Goal: Information Seeking & Learning: Learn about a topic

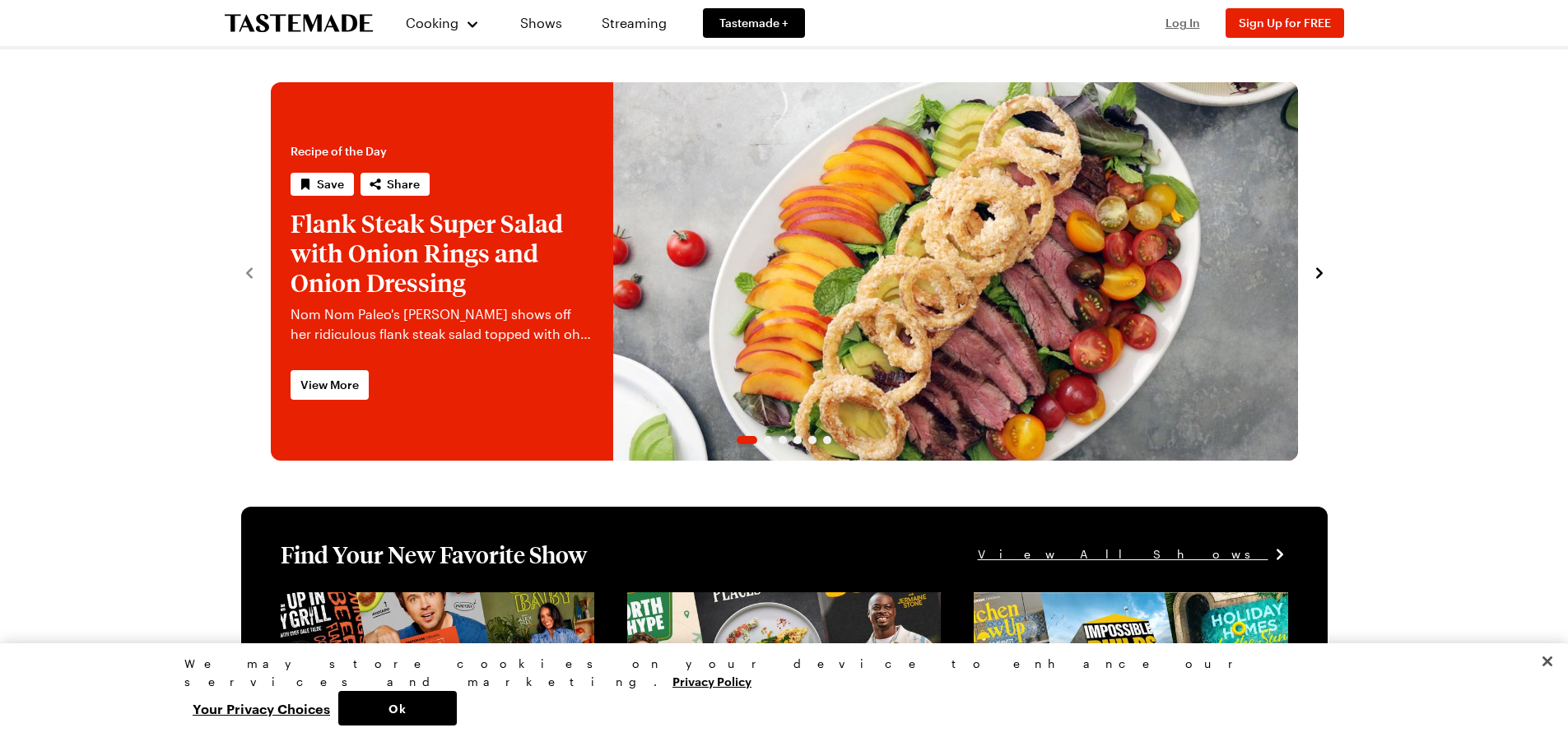
click at [1176, 22] on span "Log In" at bounding box center [1182, 22] width 34 height 14
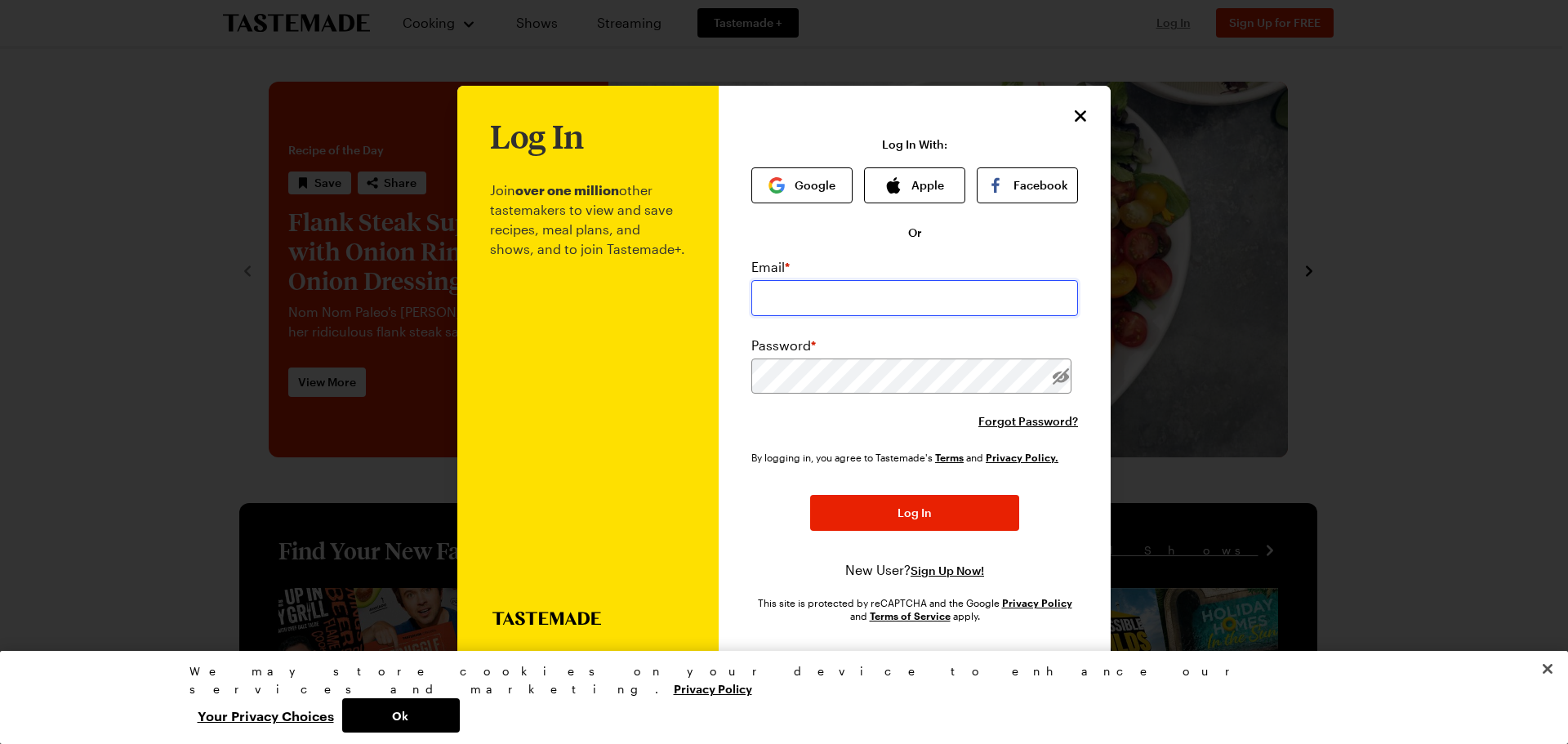
type input "[EMAIL_ADDRESS][DOMAIN_NAME]"
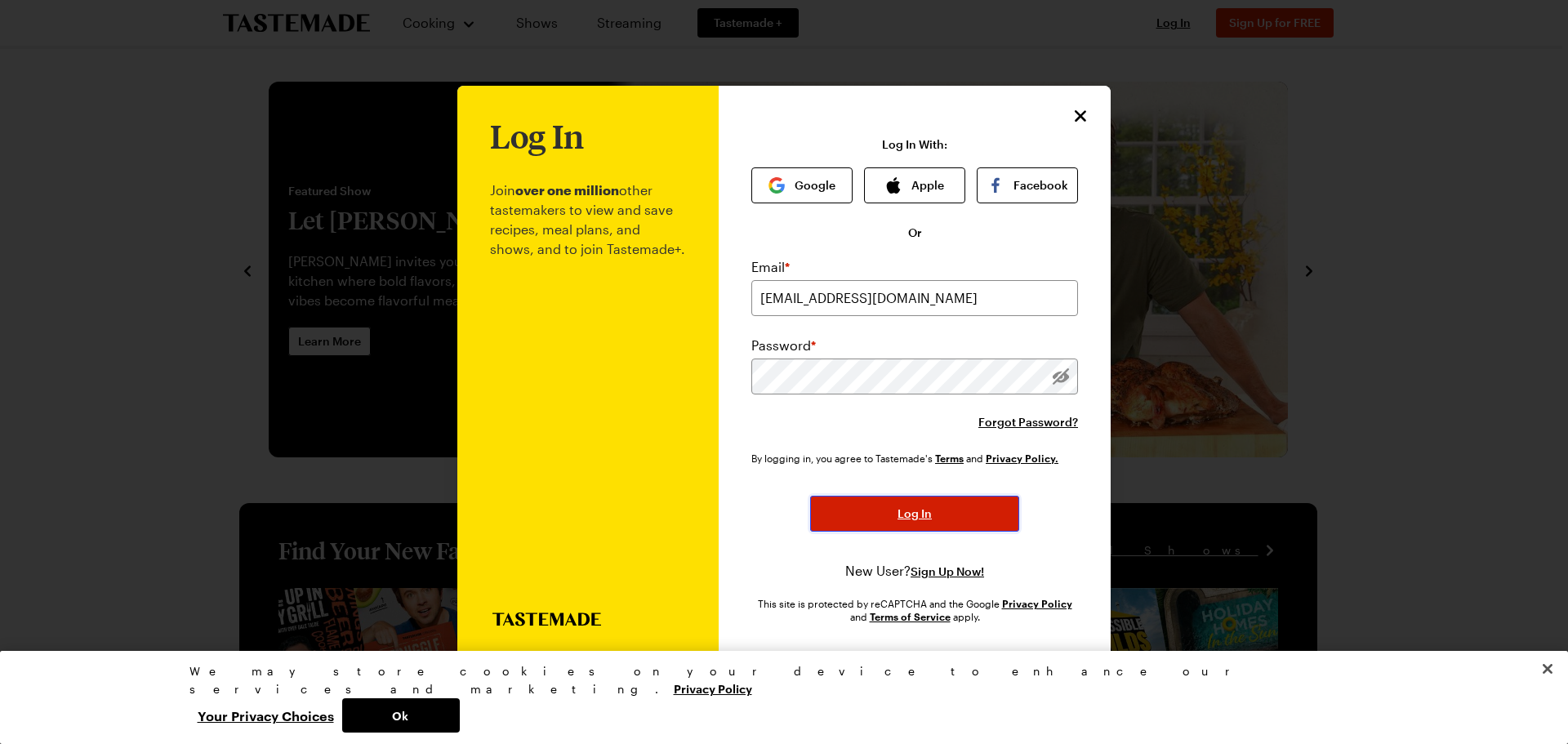
click at [923, 509] on span "Log In" at bounding box center [915, 514] width 34 height 16
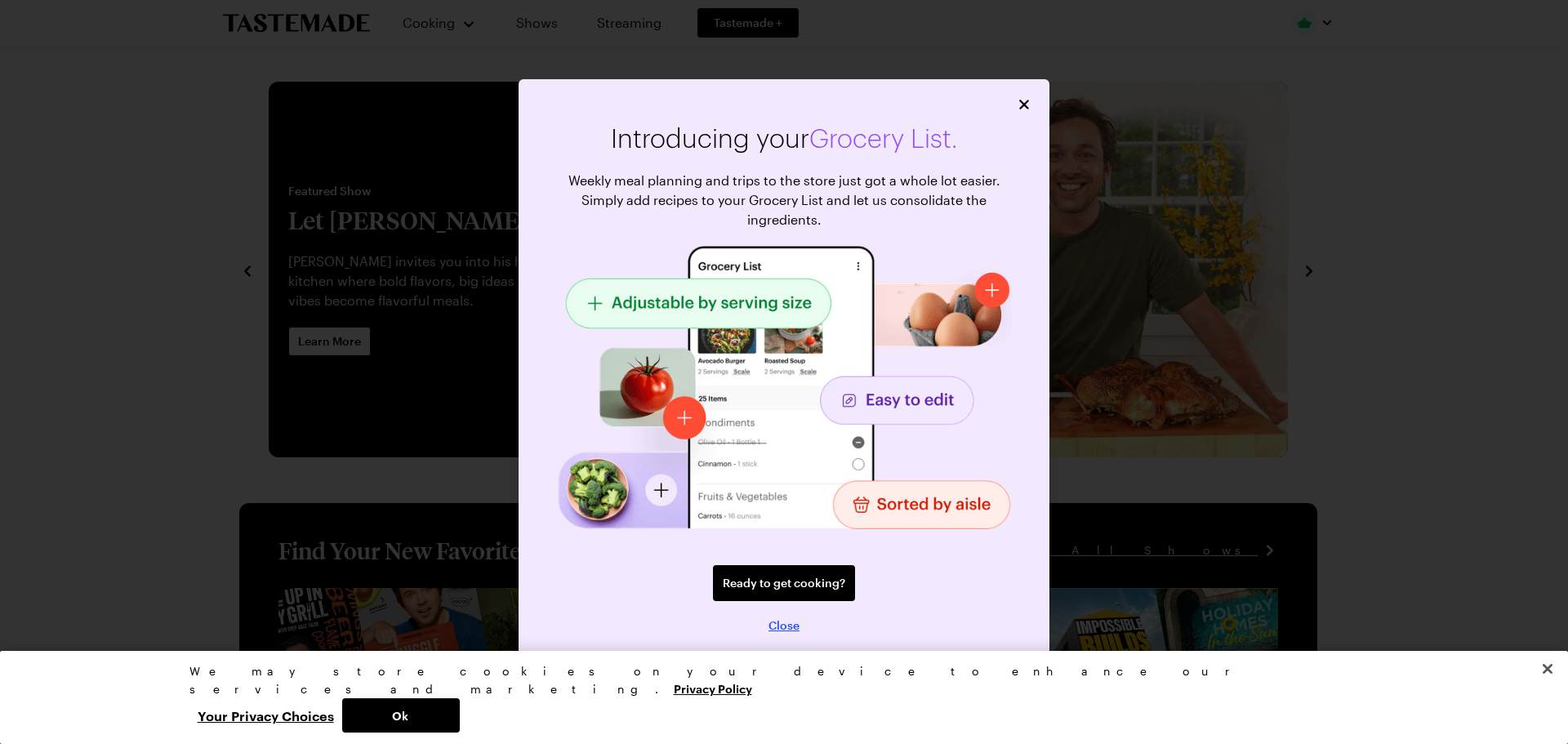
click at [780, 623] on span "Close" at bounding box center [784, 625] width 31 height 16
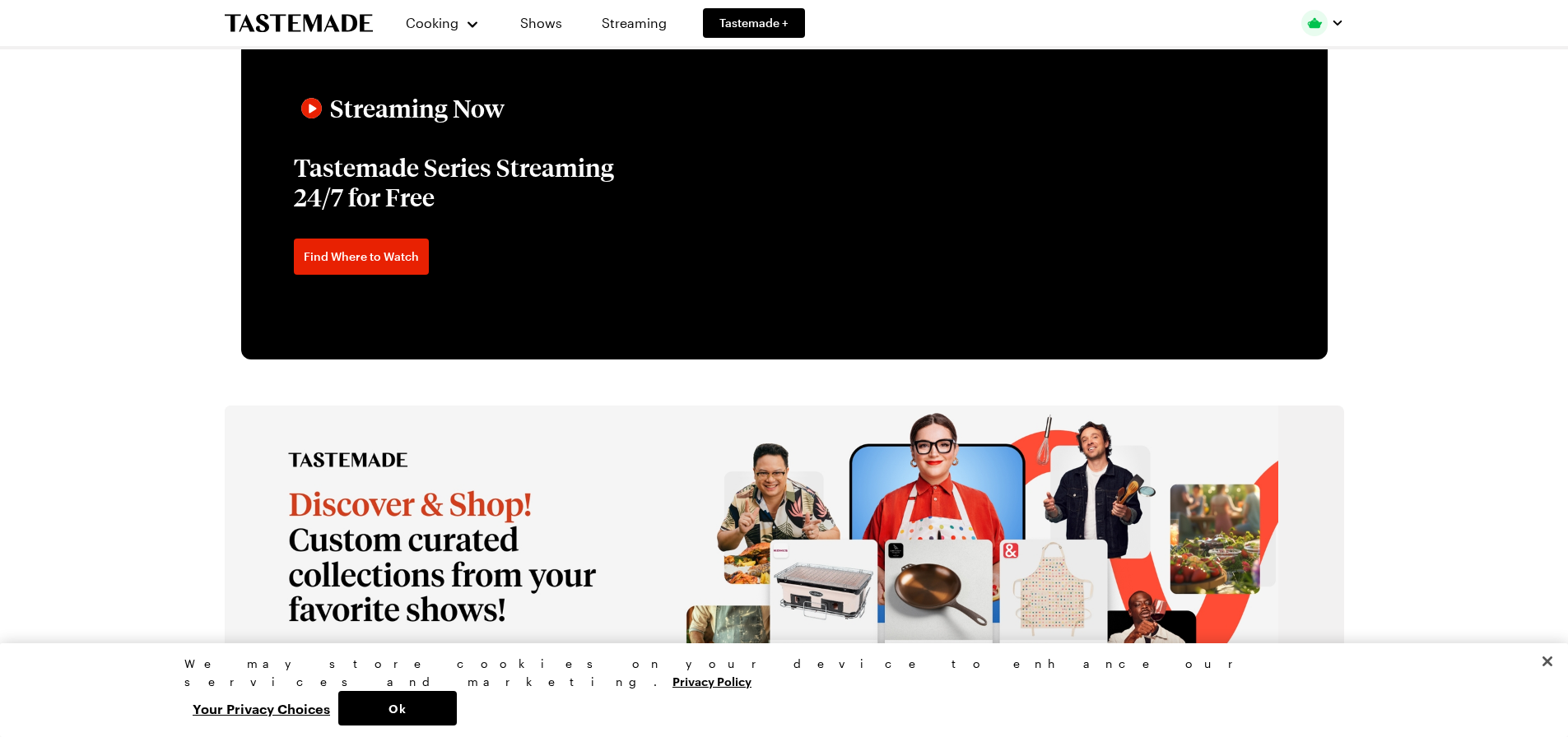
scroll to position [2139, 0]
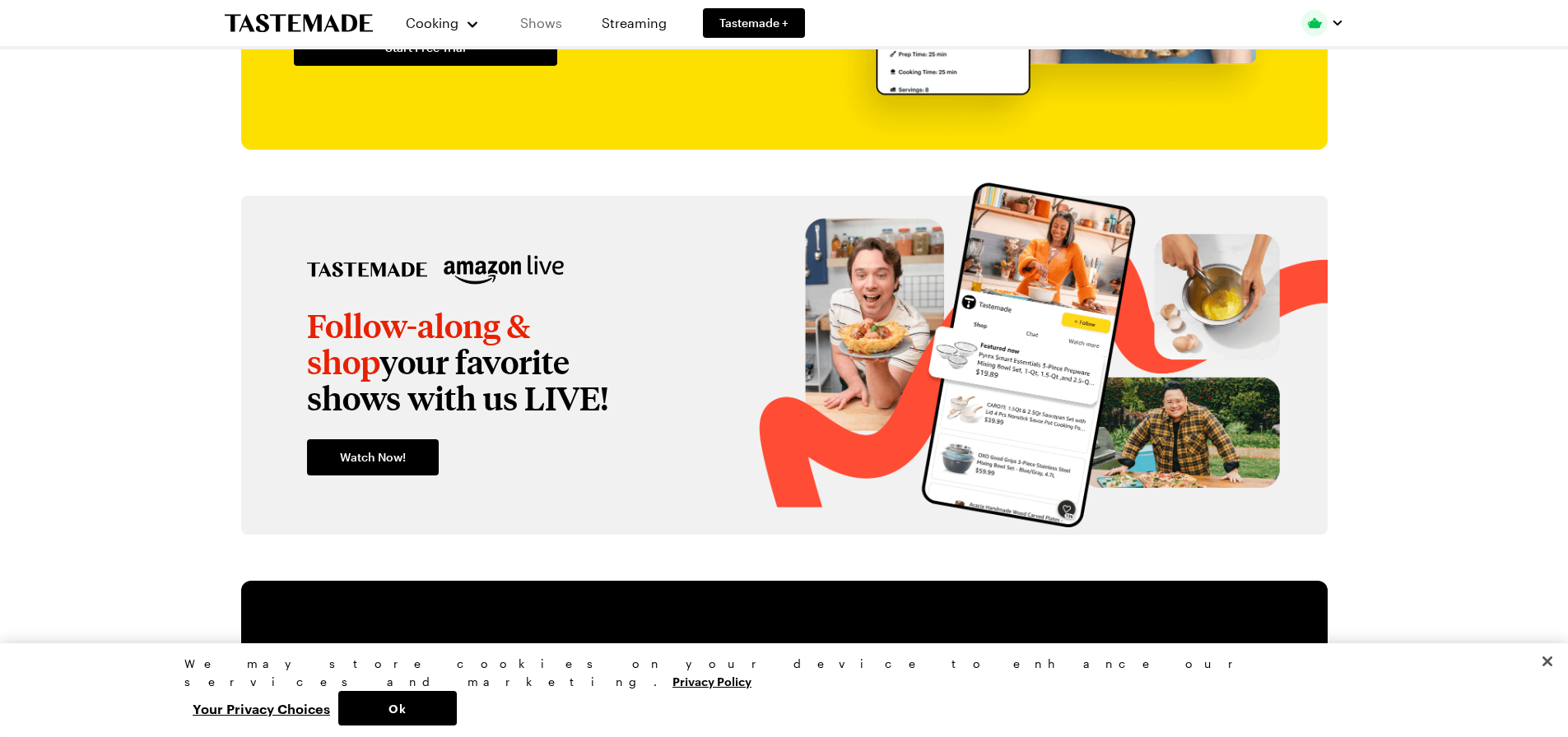
click at [530, 24] on link "Shows" at bounding box center [540, 22] width 75 height 46
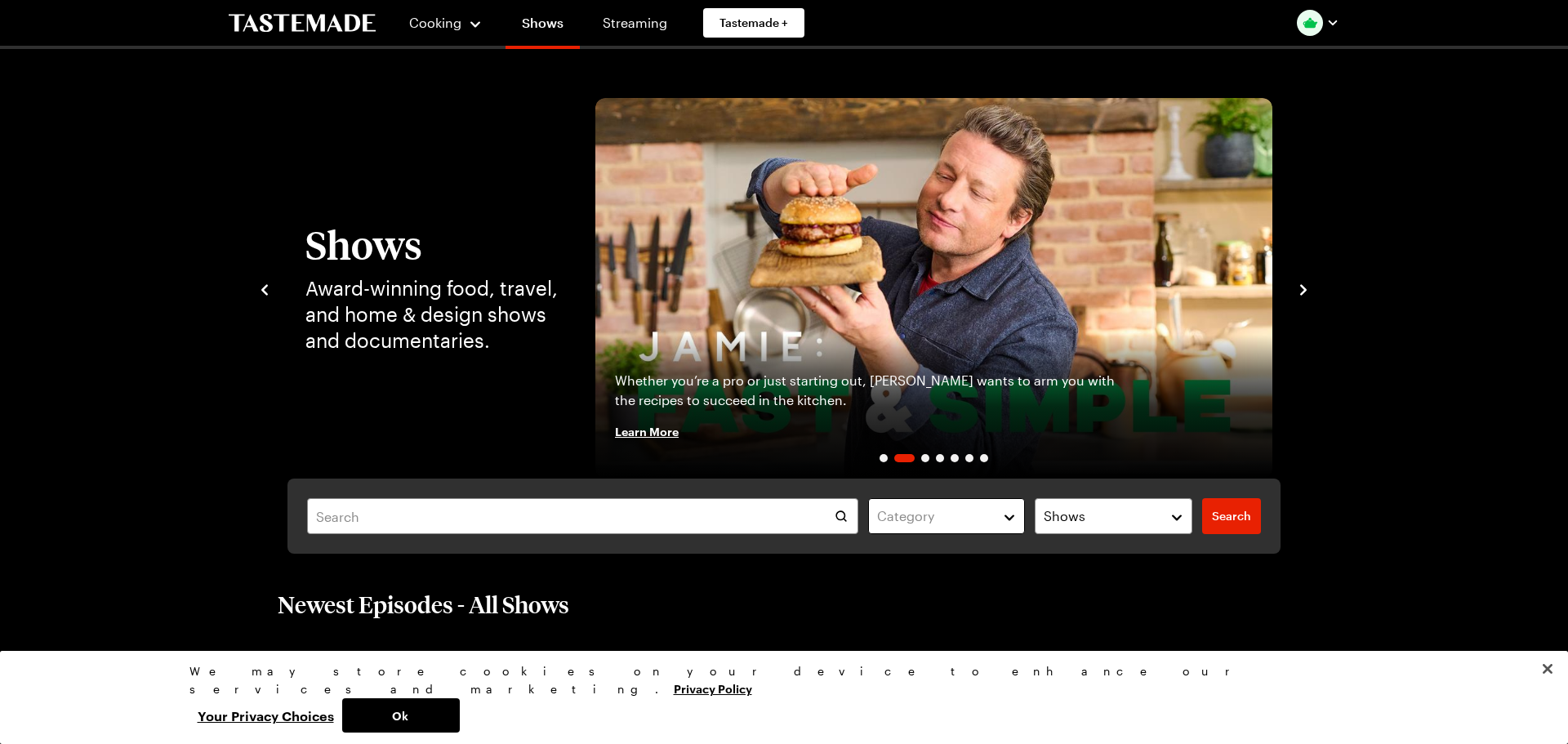
click at [1007, 517] on button "Category" at bounding box center [947, 516] width 158 height 36
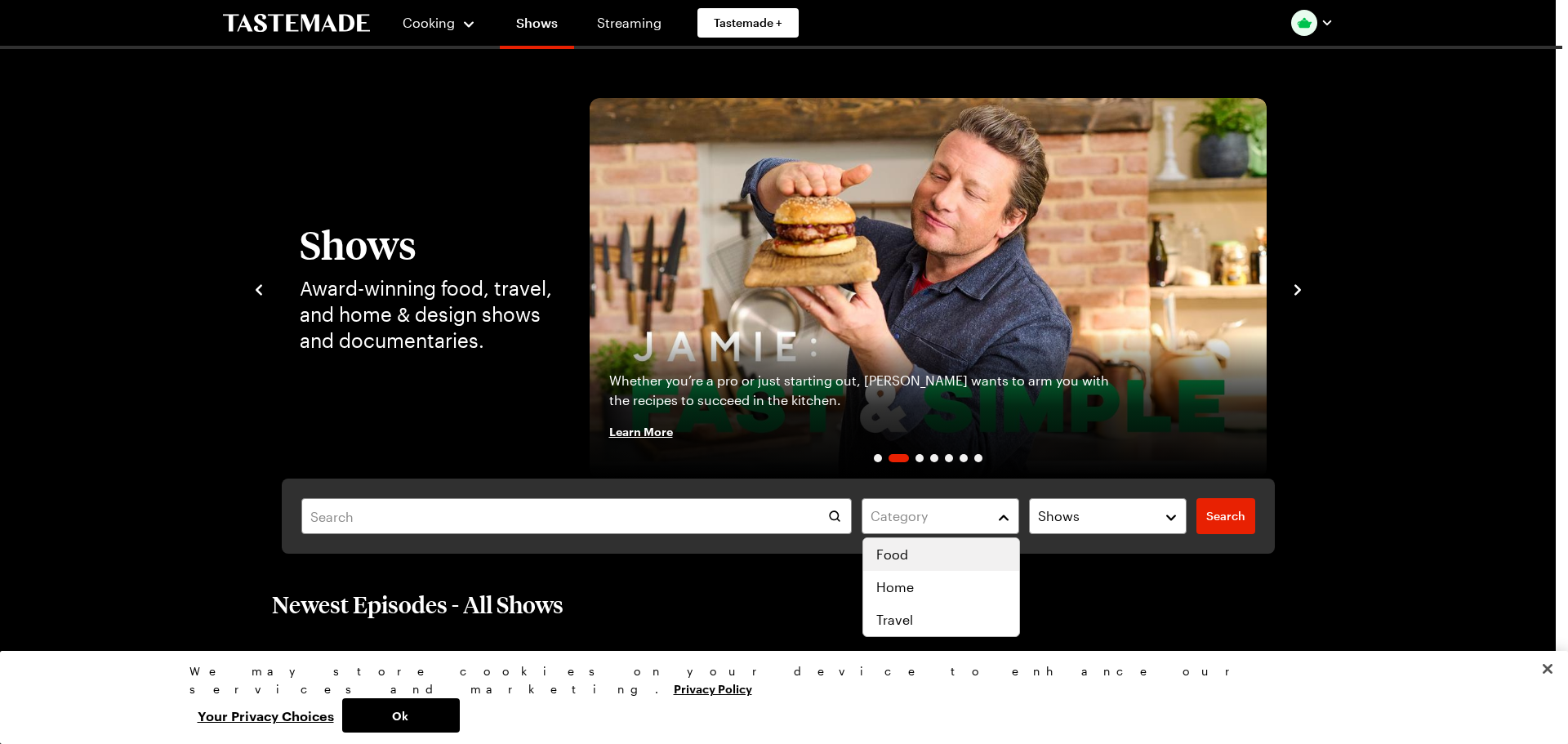
click at [890, 562] on span "Food" at bounding box center [892, 554] width 32 height 20
click at [703, 516] on div "Category ( 1 ) Clear Shows Search Search" at bounding box center [778, 516] width 993 height 75
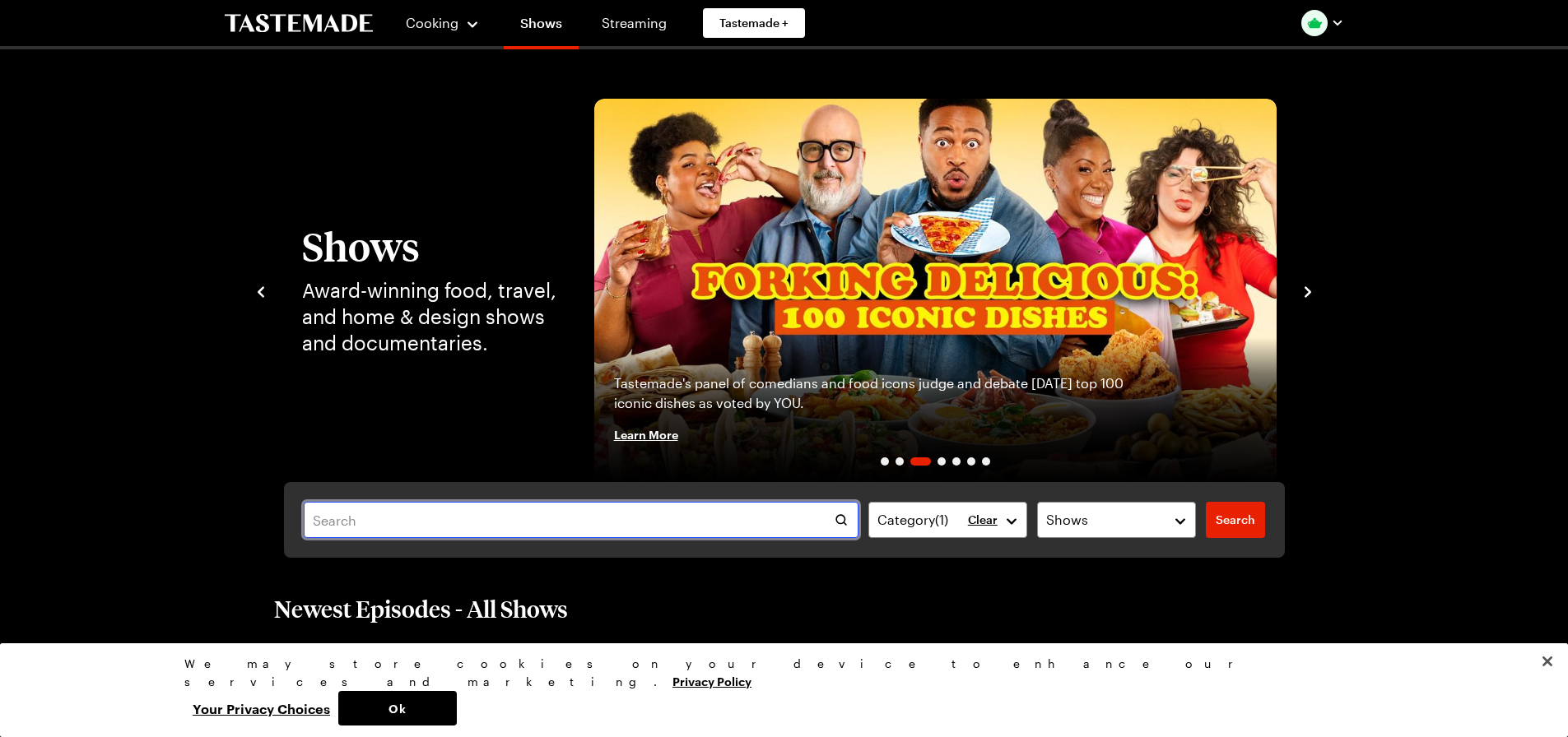
click at [708, 519] on input "text" at bounding box center [582, 519] width 556 height 36
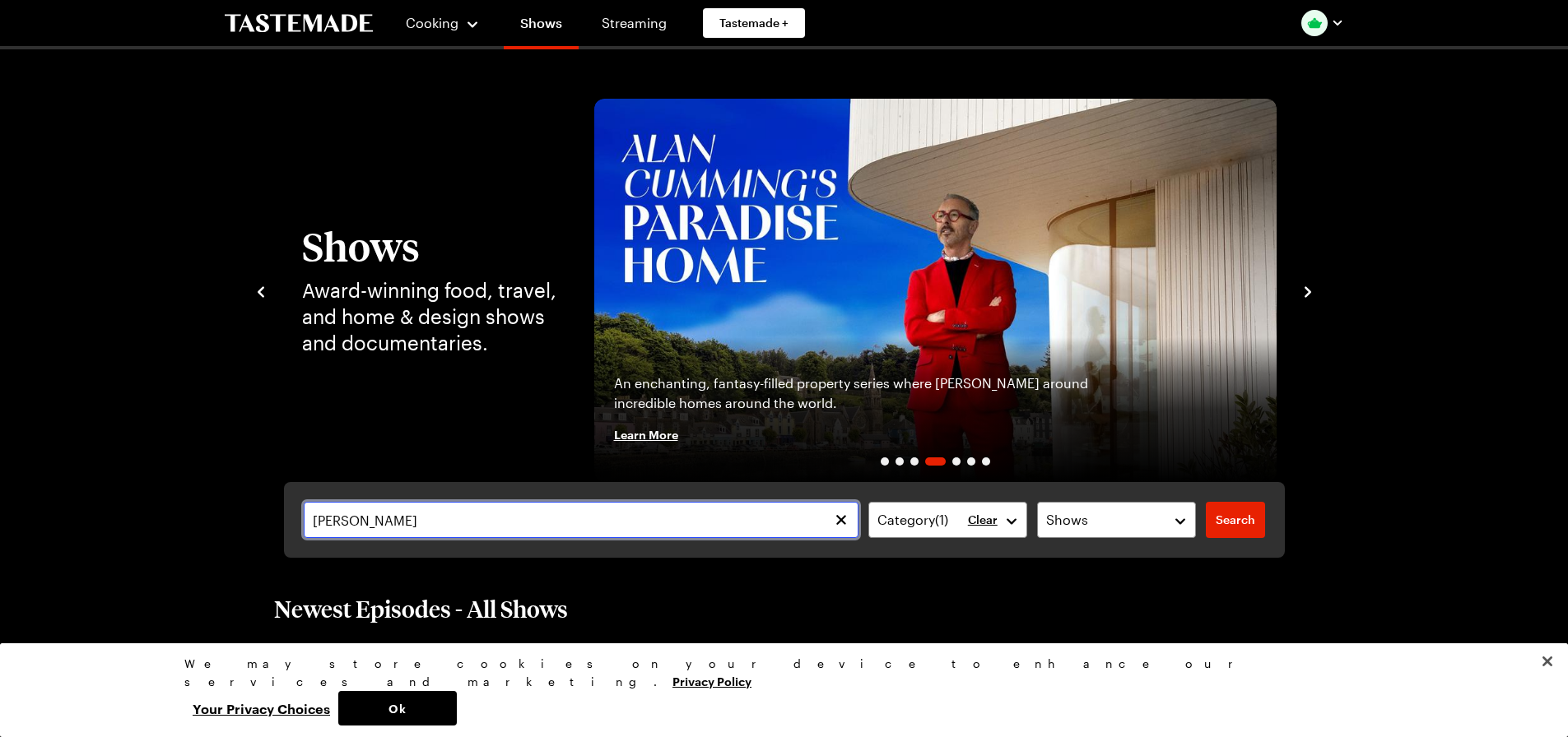
type input "[PERSON_NAME]"
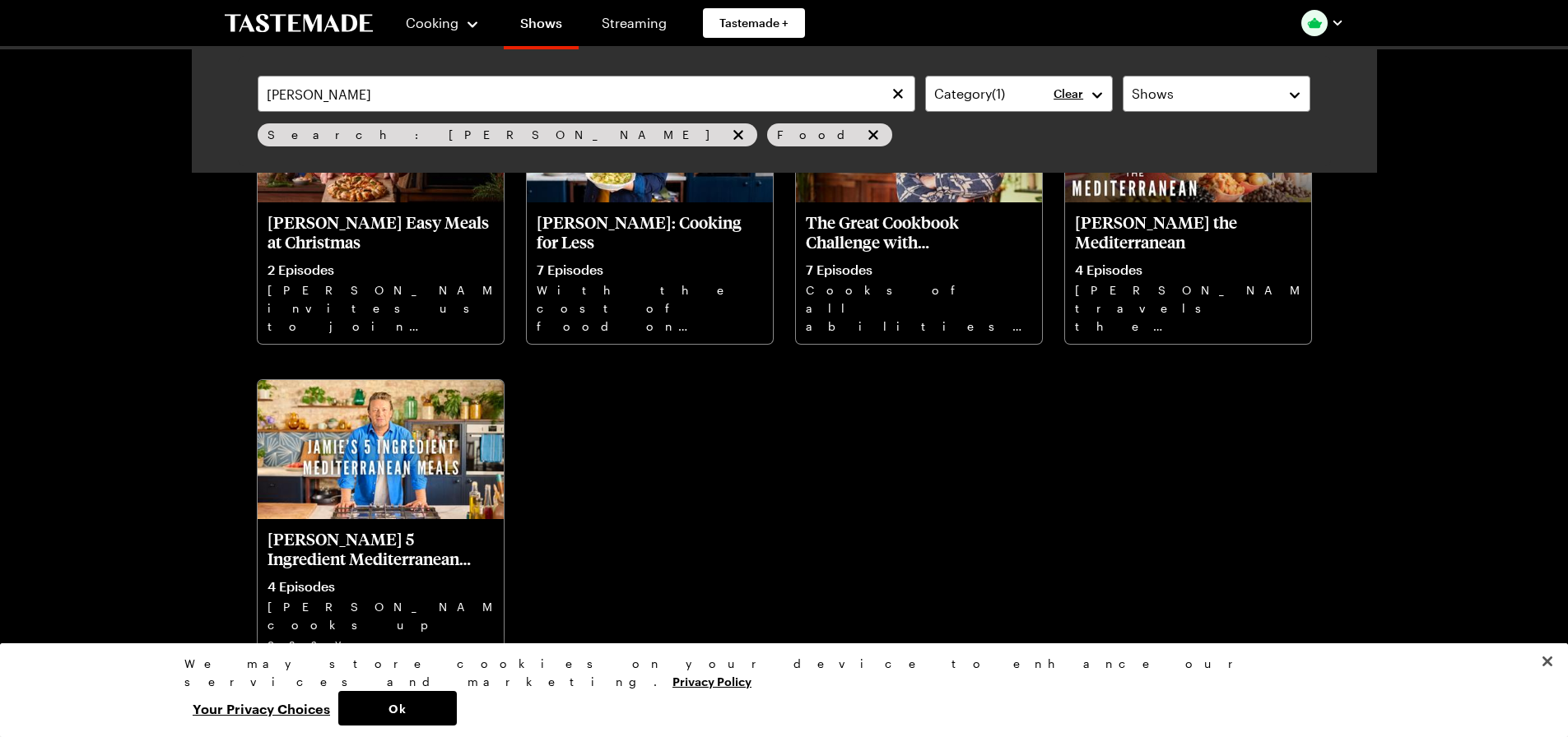
scroll to position [576, 0]
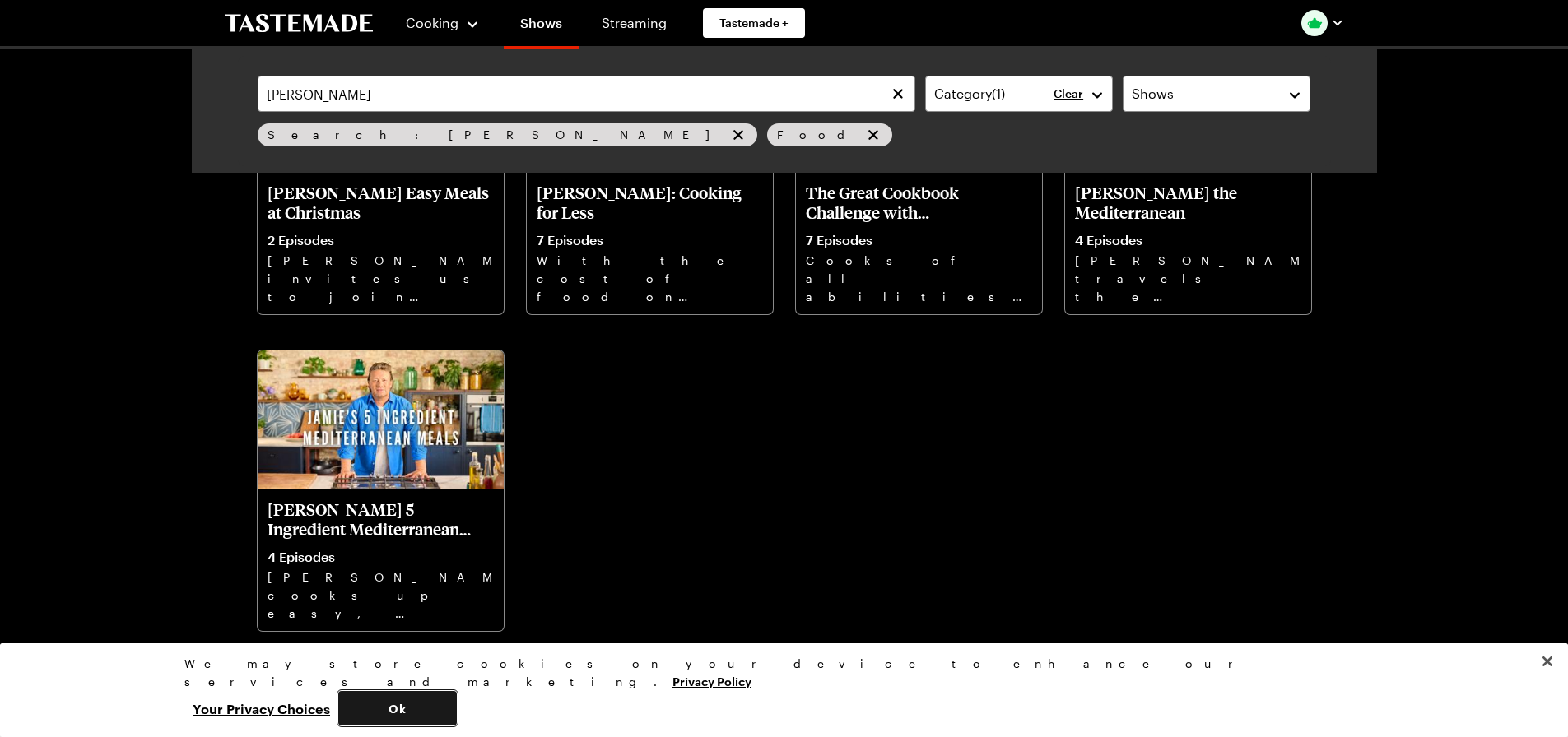
click at [457, 706] on button "Ok" at bounding box center [397, 708] width 119 height 34
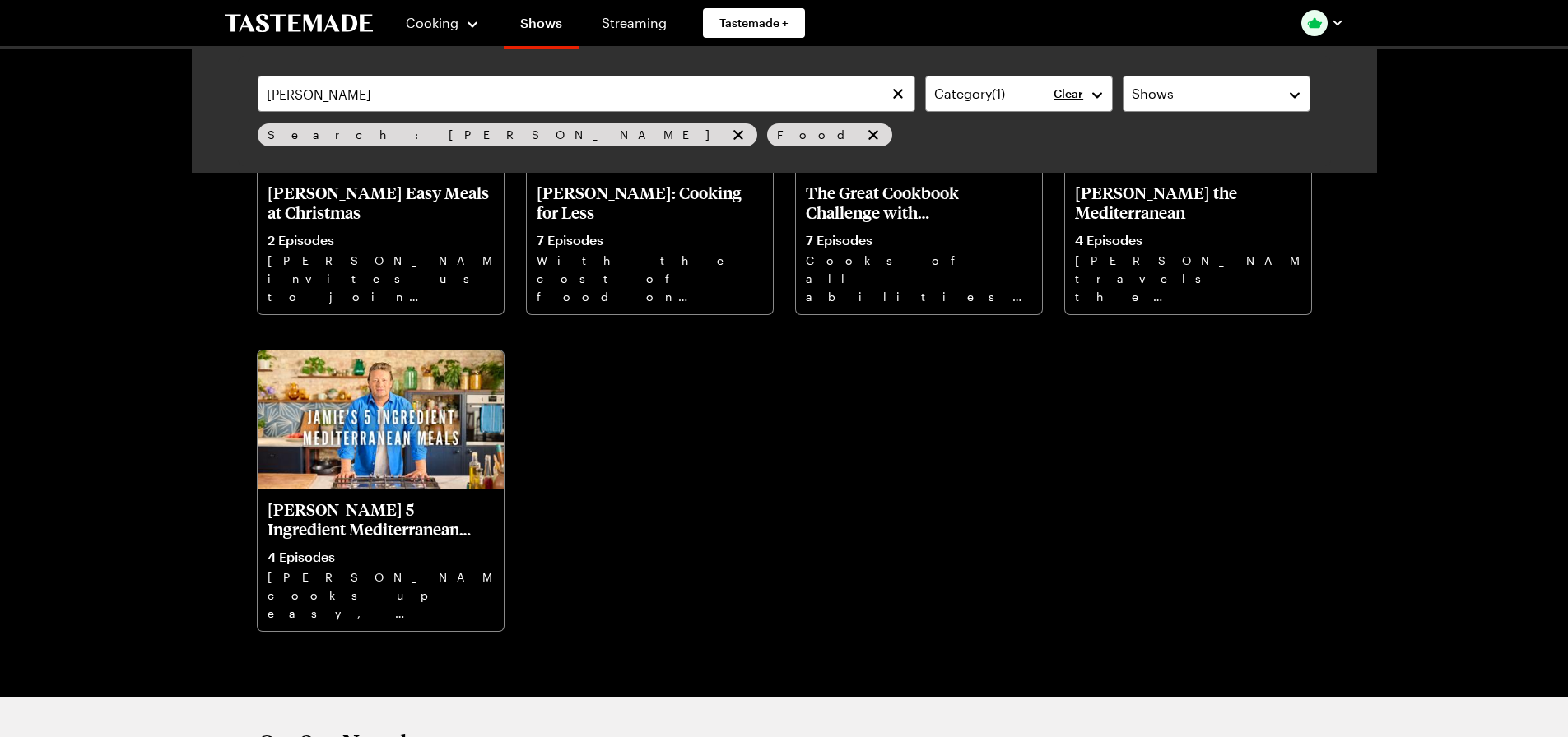
click at [1310, 25] on img "button" at bounding box center [1314, 22] width 26 height 26
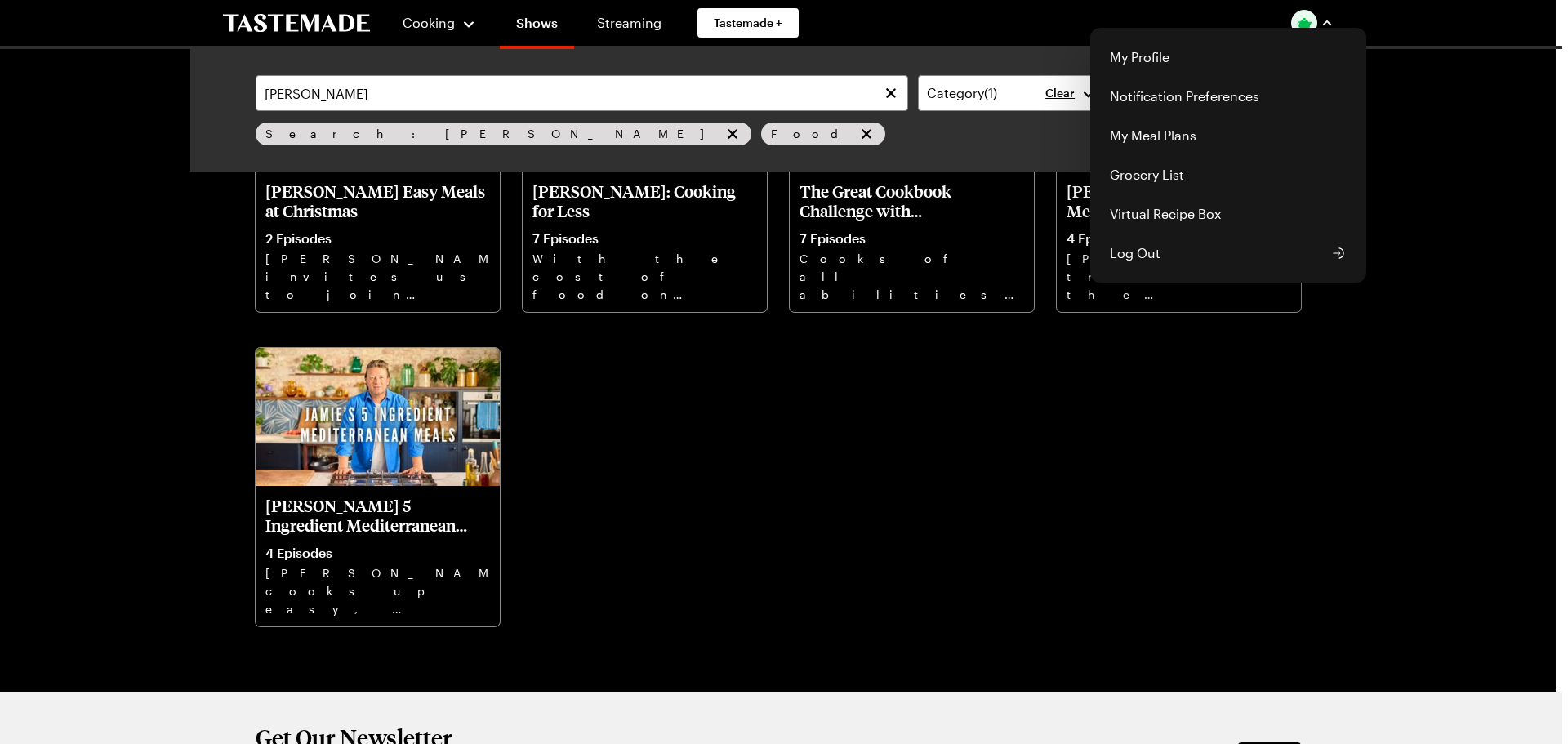
click at [1026, 416] on div "Cooking Shows Streaming Tastemade + My Profile Notification Preferences My Meal…" at bounding box center [778, 209] width 1176 height 1561
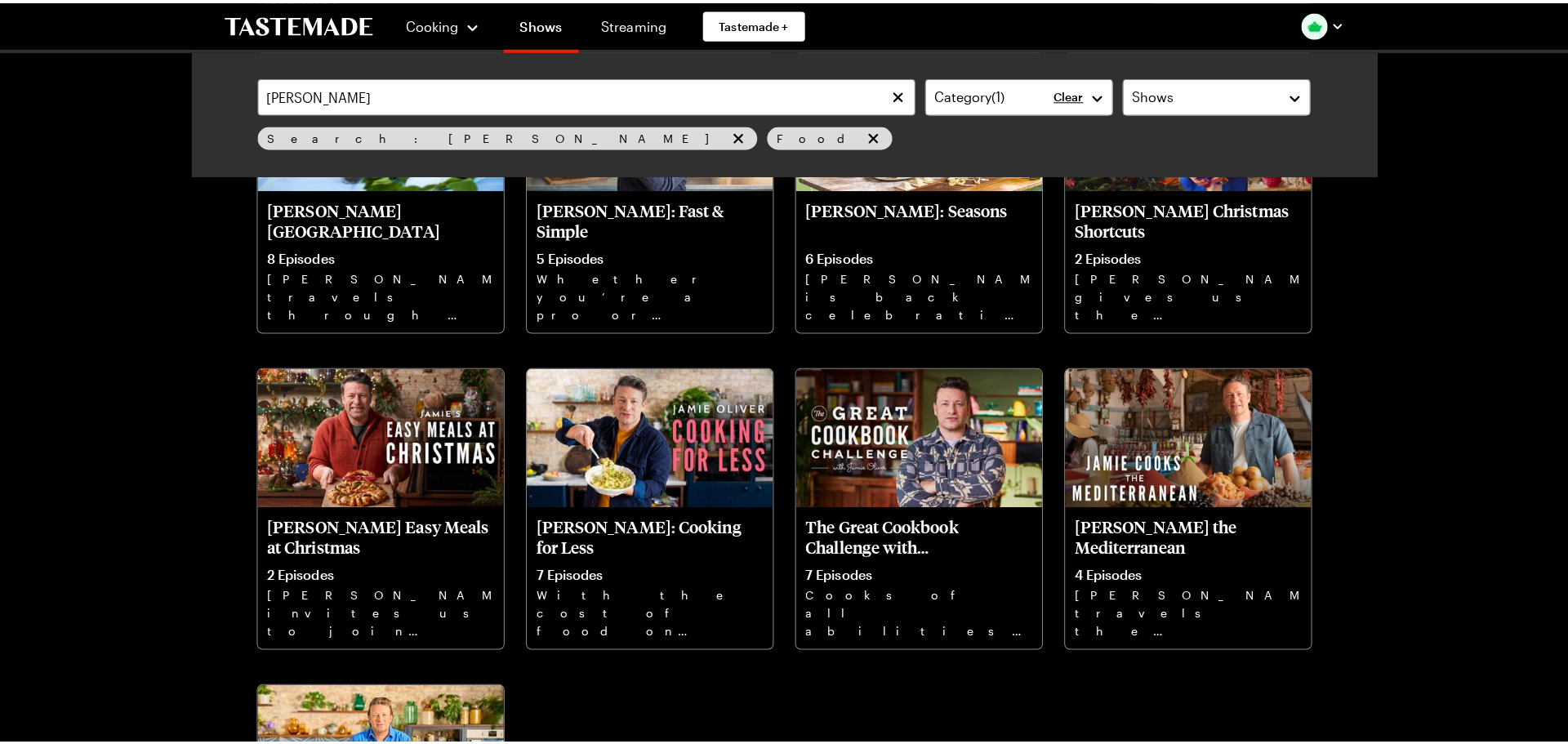
scroll to position [82, 0]
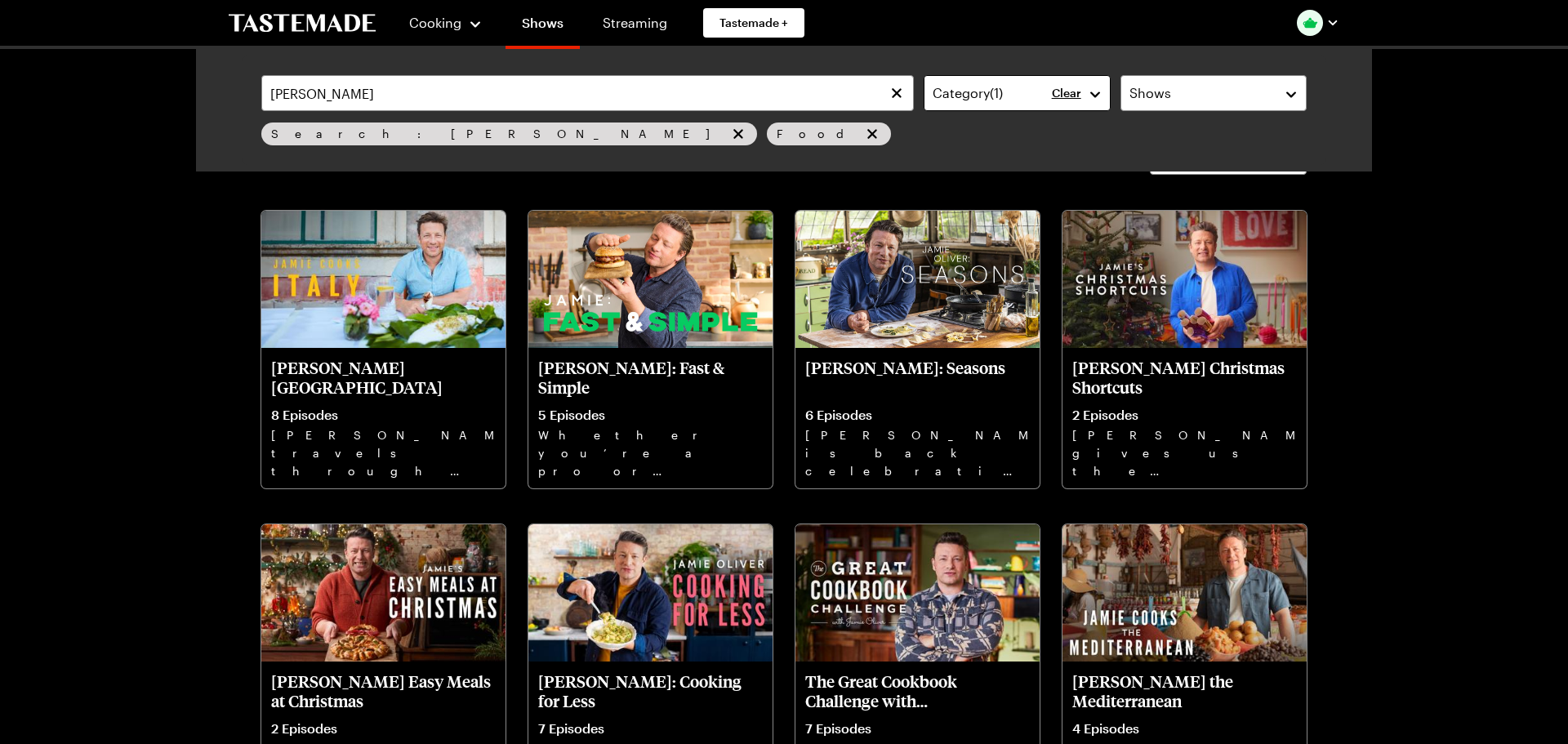
click at [1090, 92] on button "Category ( 1 )" at bounding box center [1016, 93] width 187 height 36
